Goal: Obtain resource: Download file/media

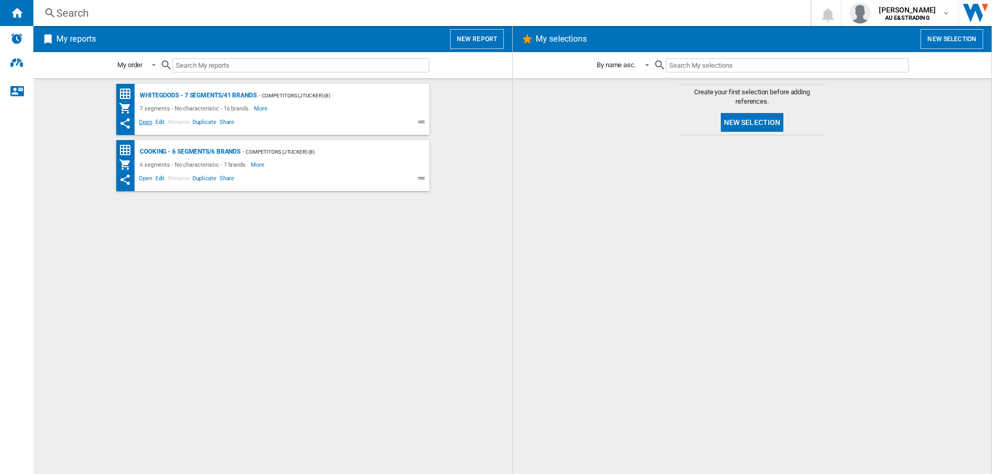
click at [144, 121] on span "Open" at bounding box center [145, 123] width 17 height 13
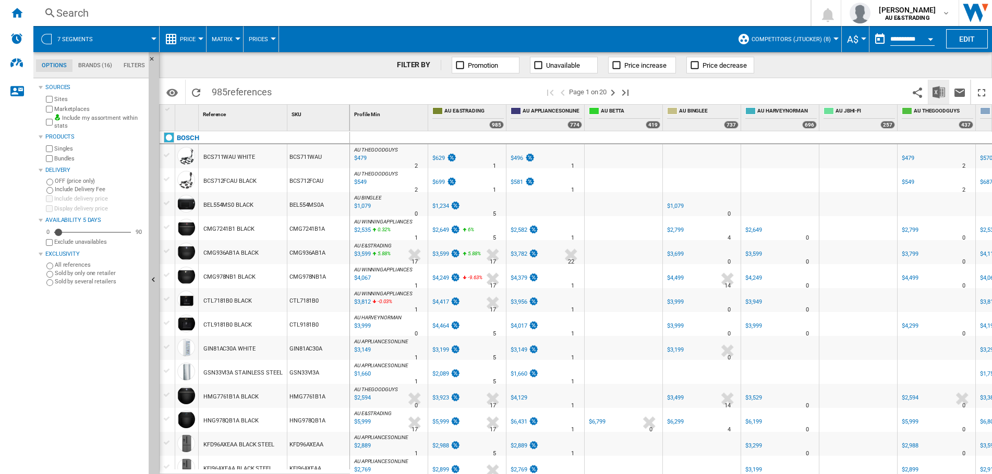
click at [937, 94] on img "Download in Excel" at bounding box center [938, 92] width 13 height 13
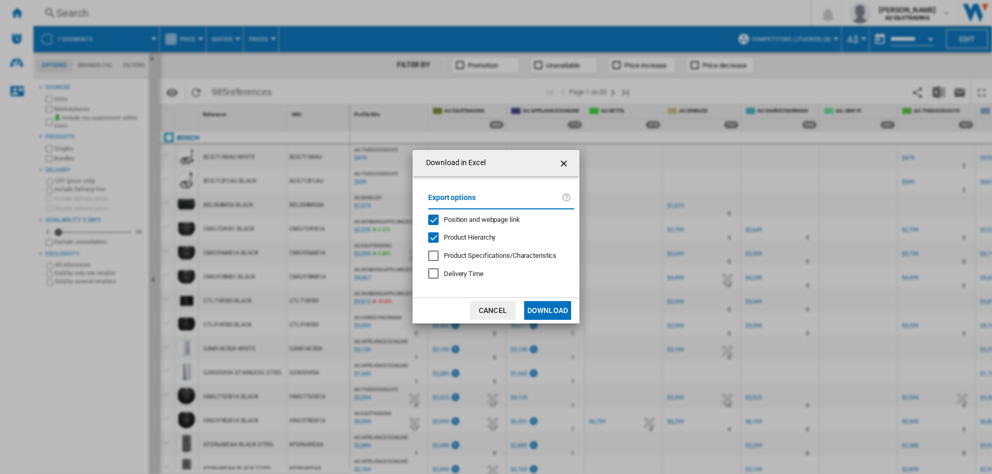
click at [434, 221] on div "Position and webpage link" at bounding box center [433, 220] width 10 height 10
click at [546, 308] on button "Download" at bounding box center [547, 310] width 47 height 19
